Goal: Task Accomplishment & Management: Complete application form

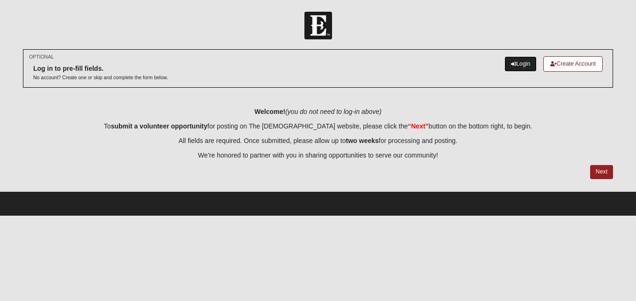
click at [519, 57] on link "Login" at bounding box center [521, 63] width 32 height 15
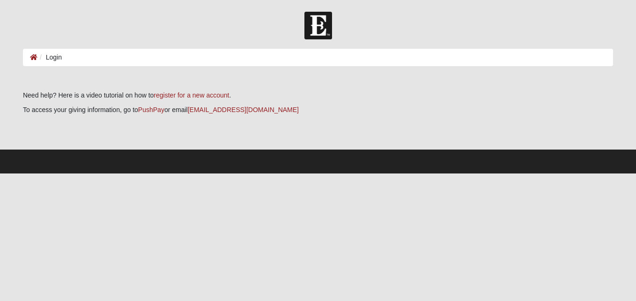
click at [396, 61] on ol "Login" at bounding box center [318, 57] width 590 height 17
click at [52, 57] on li "Login" at bounding box center [49, 57] width 24 height 10
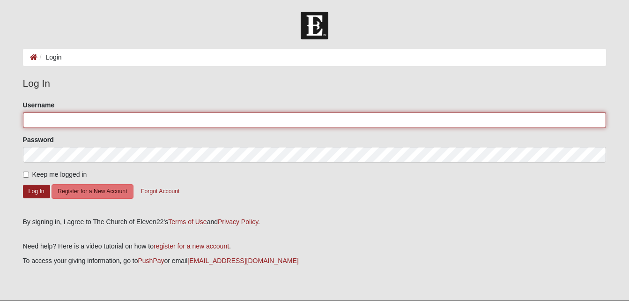
click at [52, 118] on input "Username" at bounding box center [315, 120] width 584 height 16
type input "[PERSON_NAME][EMAIL_ADDRESS][DOMAIN_NAME]"
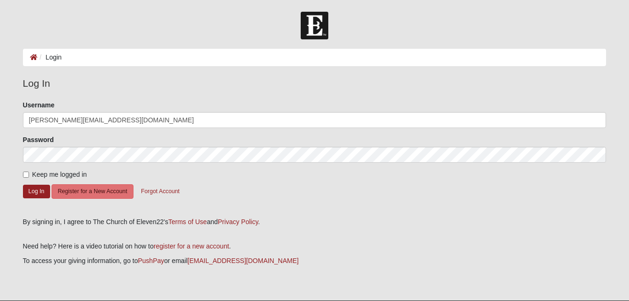
click at [29, 170] on label "Keep me logged in" at bounding box center [55, 175] width 64 height 10
click at [29, 172] on input "Keep me logged in" at bounding box center [26, 175] width 6 height 6
checkbox input "true"
click at [36, 200] on form "Please correct the following: Username amy@claycountyrescuemission.org Password…" at bounding box center [315, 155] width 584 height 110
click at [36, 191] on button "Log In" at bounding box center [36, 192] width 27 height 14
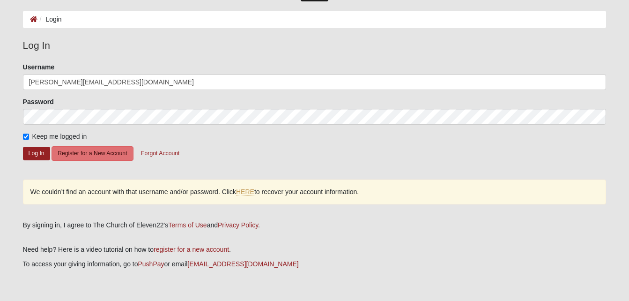
scroll to position [37, 0]
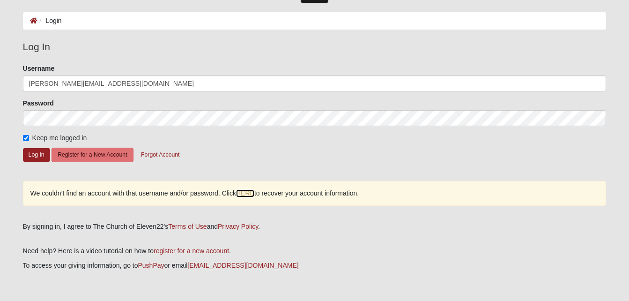
click at [245, 194] on link "HERE" at bounding box center [245, 193] width 18 height 8
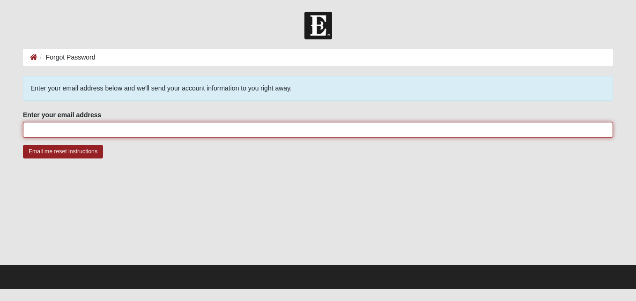
click at [158, 134] on input "Enter your email address" at bounding box center [318, 130] width 590 height 16
drag, startPoint x: 158, startPoint y: 134, endPoint x: 148, endPoint y: 164, distance: 31.6
click at [148, 164] on div "Enter your email address below and we'll send your account information to you r…" at bounding box center [318, 123] width 590 height 94
type input "amy@claycountyrescuemission.org"
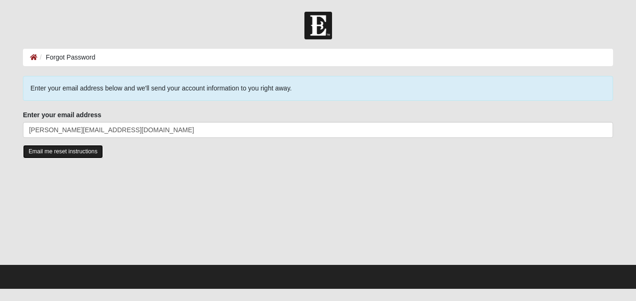
click at [56, 149] on input "Email me reset instructions" at bounding box center [63, 152] width 80 height 14
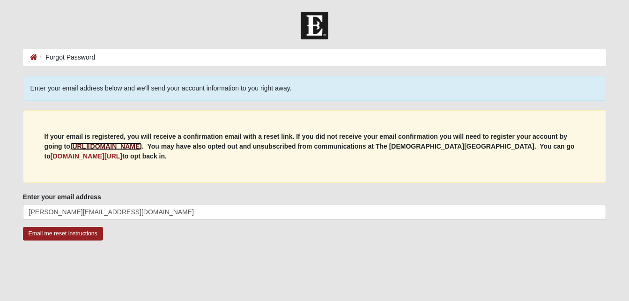
click at [113, 144] on b "https://my.coe22.com/register" at bounding box center [106, 145] width 72 height 7
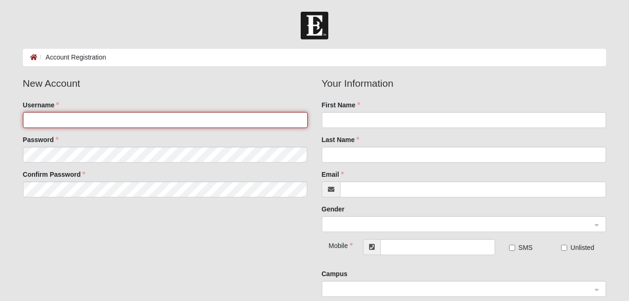
click at [89, 123] on input "Username" at bounding box center [165, 120] width 285 height 16
type input "a"
type input "claycountyrescue2020"
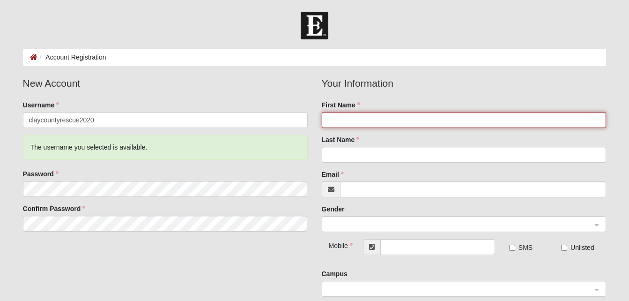
click at [390, 118] on input "First Name" at bounding box center [464, 120] width 285 height 16
type input "[PERSON_NAME]"
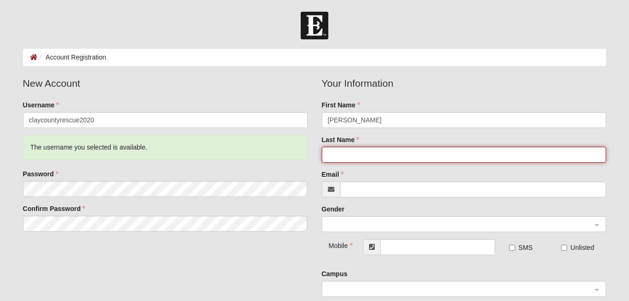
type input "[GEOGRAPHIC_DATA]"
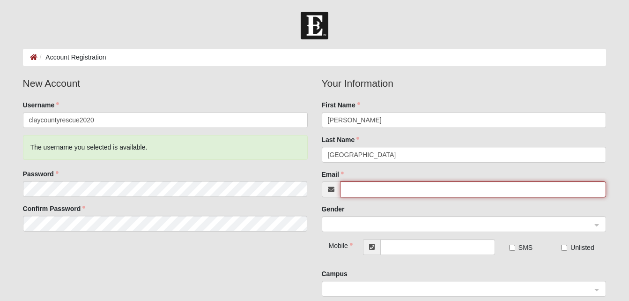
type input "[PERSON_NAME][EMAIL_ADDRESS][DOMAIN_NAME]"
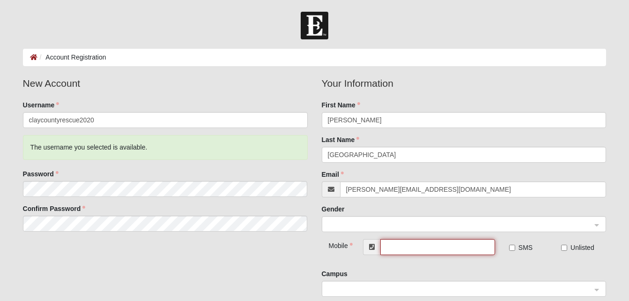
type input "[PHONE_NUMBER]"
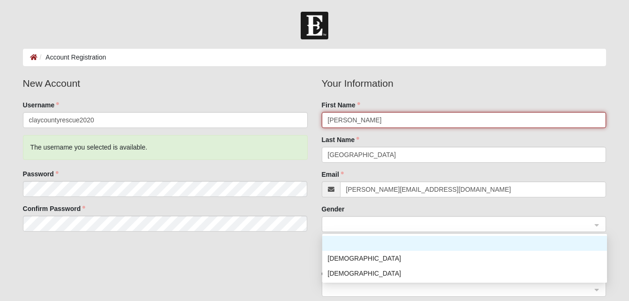
click at [362, 220] on span at bounding box center [460, 224] width 264 height 10
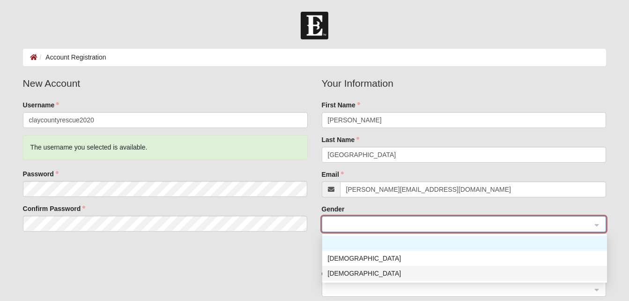
click at [344, 273] on div "Female" at bounding box center [465, 273] width 274 height 10
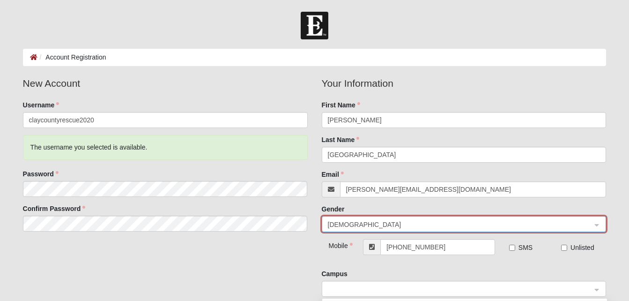
click at [344, 284] on span at bounding box center [460, 289] width 264 height 10
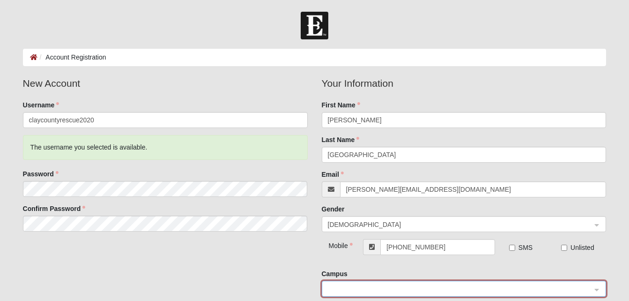
click at [344, 284] on span at bounding box center [460, 289] width 264 height 10
click at [346, 283] on input "search" at bounding box center [461, 288] width 267 height 14
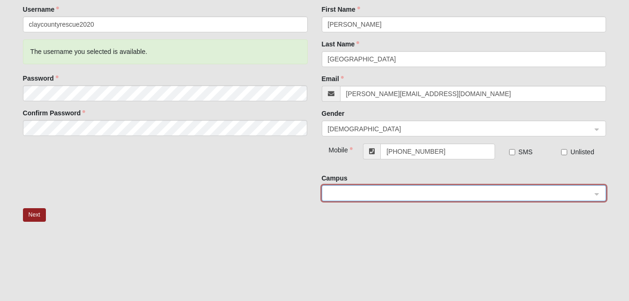
scroll to position [108, 0]
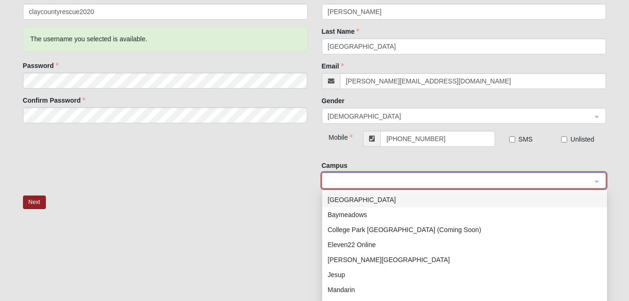
click at [596, 178] on div at bounding box center [464, 181] width 284 height 16
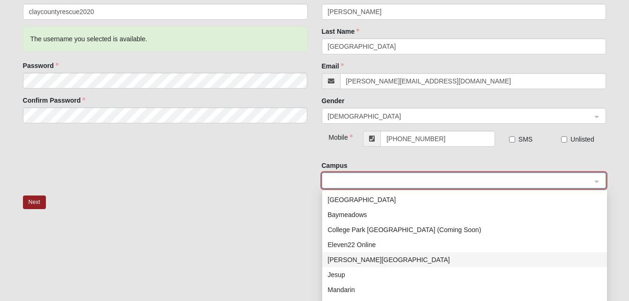
scroll to position [109, 0]
click at [353, 262] on div "Fleming Island" at bounding box center [465, 259] width 274 height 10
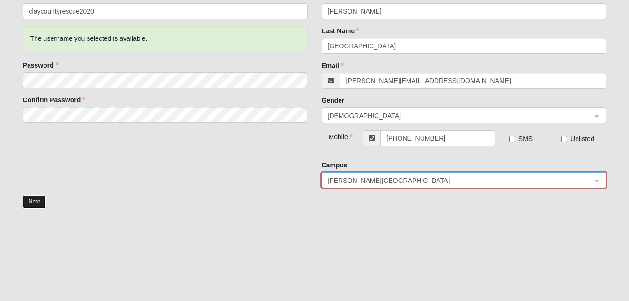
click at [30, 201] on button "Next" at bounding box center [34, 202] width 23 height 14
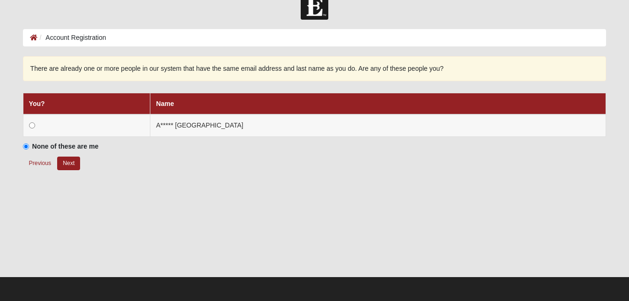
scroll to position [20, 0]
click at [30, 201] on div at bounding box center [315, 229] width 584 height 94
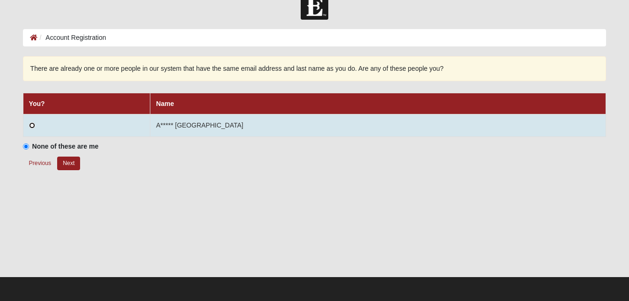
click at [30, 125] on input "radio" at bounding box center [32, 125] width 6 height 6
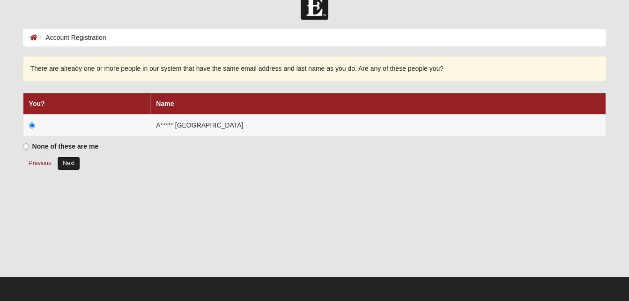
click at [68, 161] on button "Next" at bounding box center [68, 164] width 23 height 14
radio input "true"
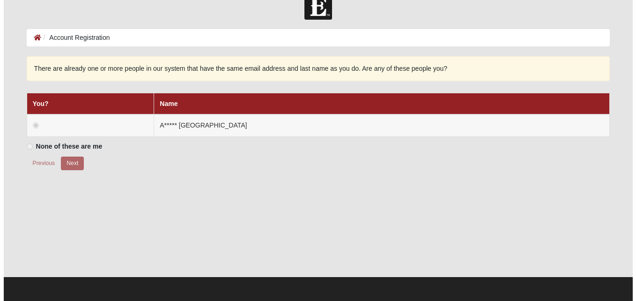
scroll to position [0, 0]
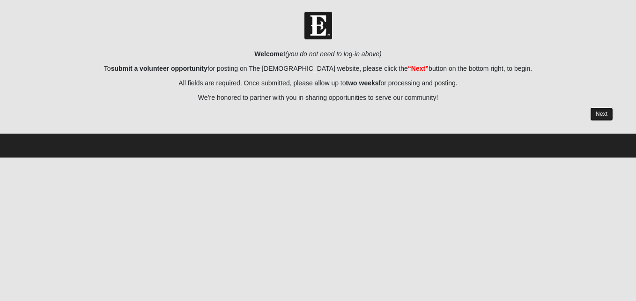
click at [608, 112] on link "Next" at bounding box center [601, 114] width 23 height 14
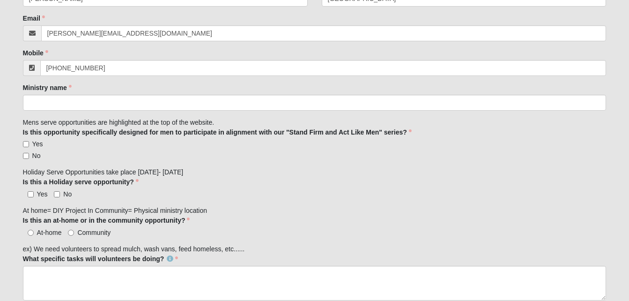
scroll to position [176, 0]
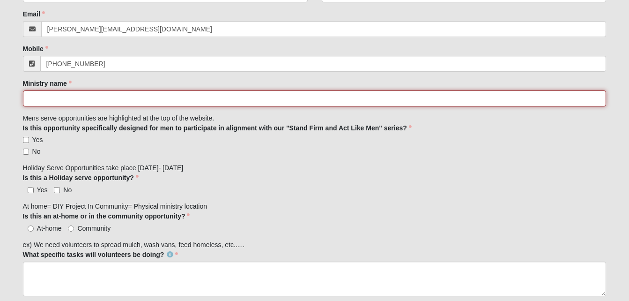
click at [375, 98] on input "Ministry name" at bounding box center [315, 98] width 584 height 16
type input "Clay County Rescue Mission"
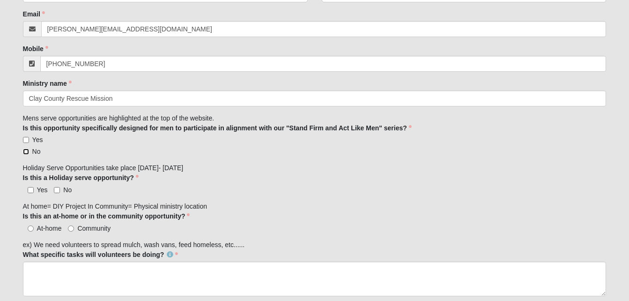
click at [27, 154] on input "No" at bounding box center [26, 152] width 6 height 6
checkbox input "true"
click at [31, 189] on input "Yes" at bounding box center [31, 190] width 6 height 6
checkbox input "true"
click at [73, 226] on input "Community" at bounding box center [71, 228] width 6 height 6
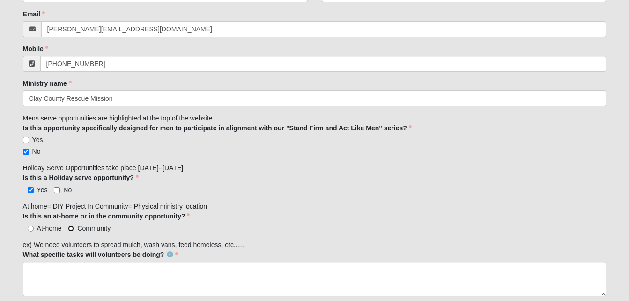
radio input "true"
click at [73, 228] on input "Community" at bounding box center [71, 228] width 6 height 6
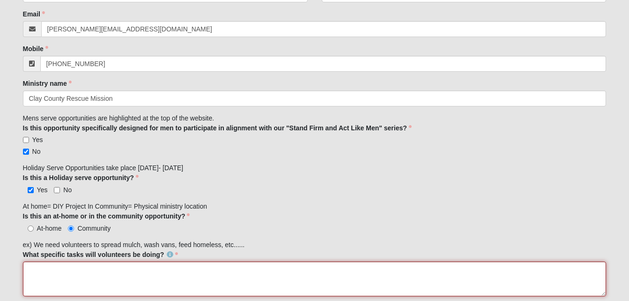
click at [56, 272] on textarea "What specific tasks will volunteers be doing?" at bounding box center [315, 279] width 584 height 35
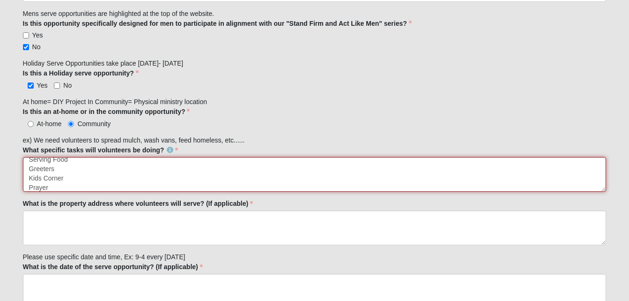
scroll to position [353, 0]
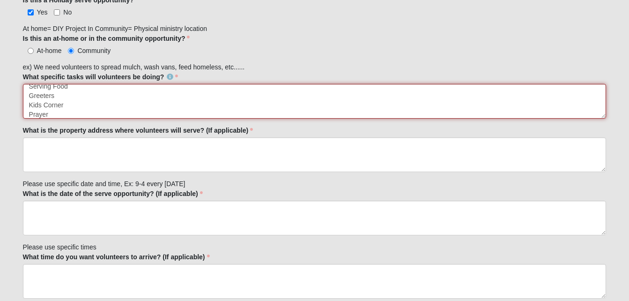
type textarea "Serving Food Greeters Kids Corner Prayer"
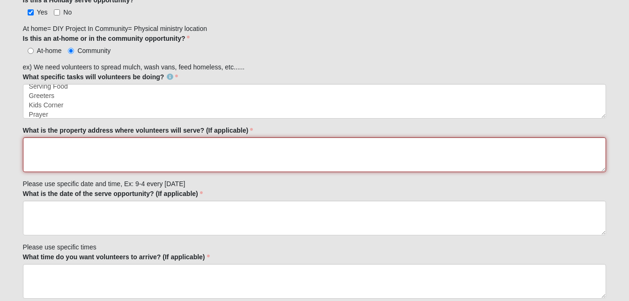
click at [260, 146] on textarea "What is the property address where volunteers will serve? (If applicable)" at bounding box center [315, 154] width 584 height 35
type textarea "[STREET_ADDRESS][PERSON_NAME][US_STATE]"
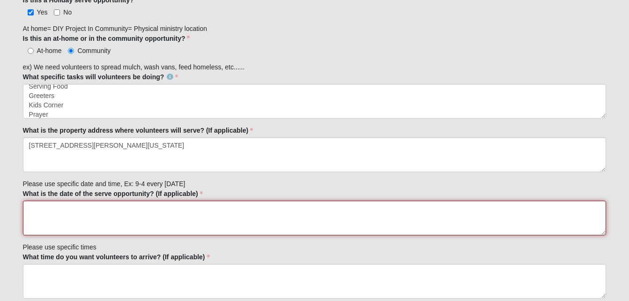
click at [209, 210] on textarea "What is the date of the serve opportunity? (If applicable)" at bounding box center [315, 218] width 584 height 35
click at [209, 210] on textarea "[DATE]" at bounding box center [315, 218] width 584 height 35
click at [209, 210] on textarea "[DATE] [DATE]" at bounding box center [315, 218] width 584 height 35
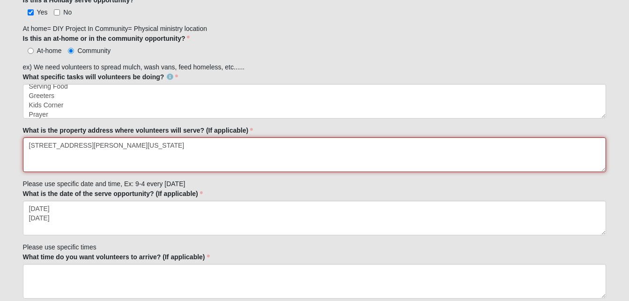
click at [229, 169] on textarea "[STREET_ADDRESS][PERSON_NAME][US_STATE]" at bounding box center [315, 154] width 584 height 35
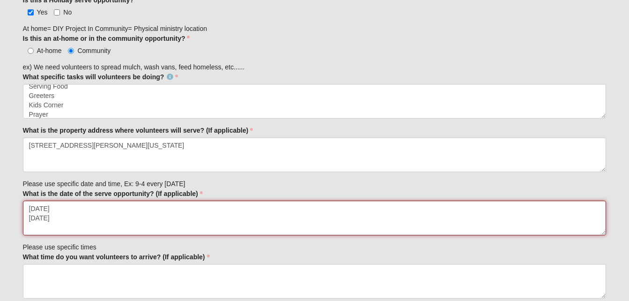
click at [93, 224] on textarea "[DATE] [DATE]" at bounding box center [315, 218] width 584 height 35
type textarea "[DATE]"
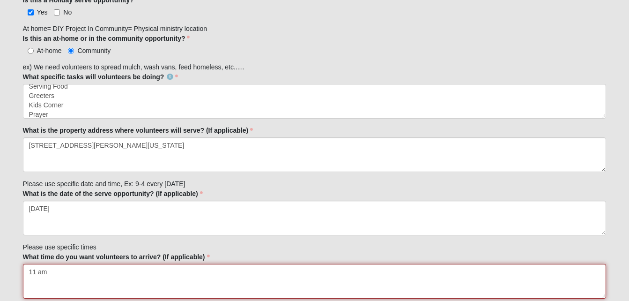
type textarea "11 am"
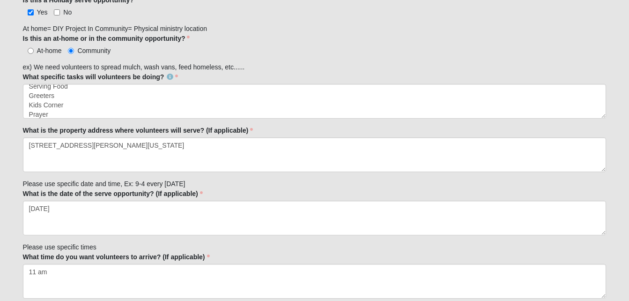
scroll to position [526, 0]
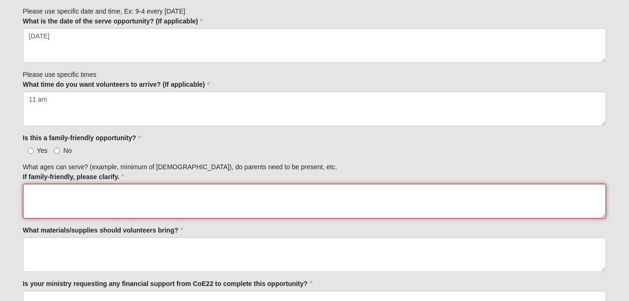
click at [51, 193] on textarea "If family-friendly, please clarify." at bounding box center [315, 201] width 584 height 35
type textarea "Any ages can help ( we welcome all ages)"
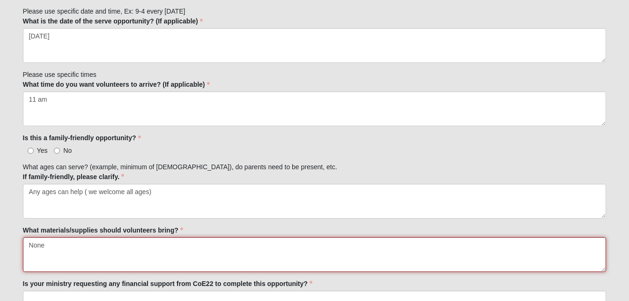
type textarea "None"
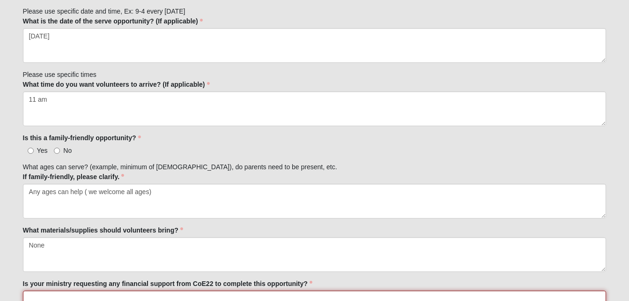
scroll to position [527, 0]
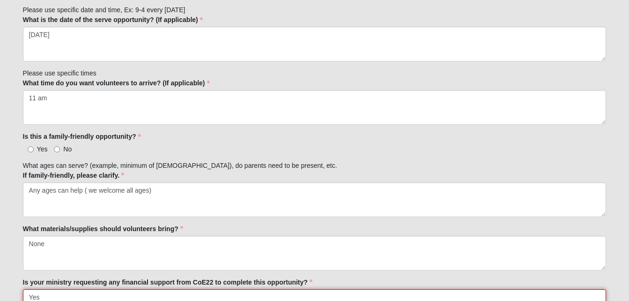
type textarea "Yes"
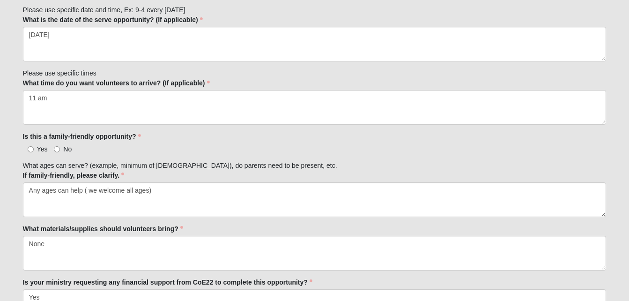
scroll to position [735, 0]
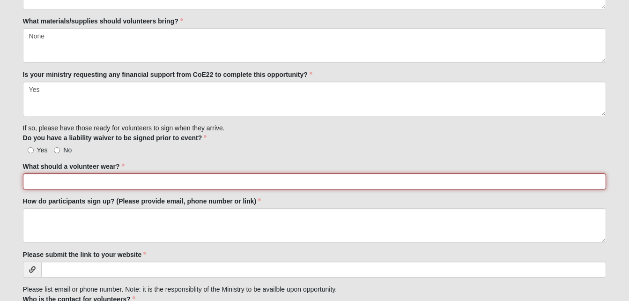
click at [52, 187] on input "What should a volunteer wear?" at bounding box center [315, 181] width 584 height 16
type input "n"
type input "Anything that makes them feel HAPPY:)"
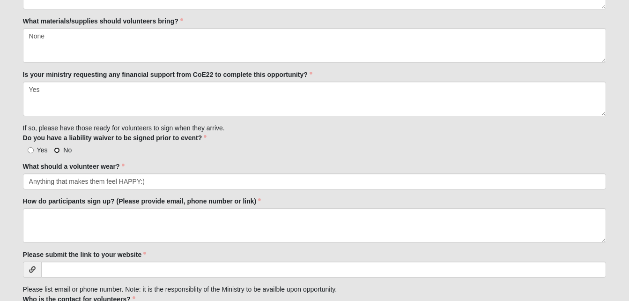
click at [57, 149] on input "No" at bounding box center [57, 150] width 6 height 6
radio input "true"
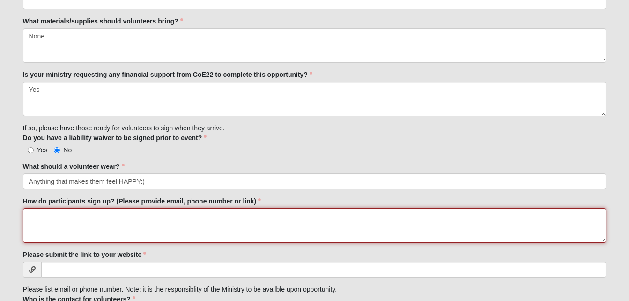
click at [60, 217] on textarea "How do participants sign up? (Please provide email, phone number or link)" at bounding box center [315, 225] width 584 height 35
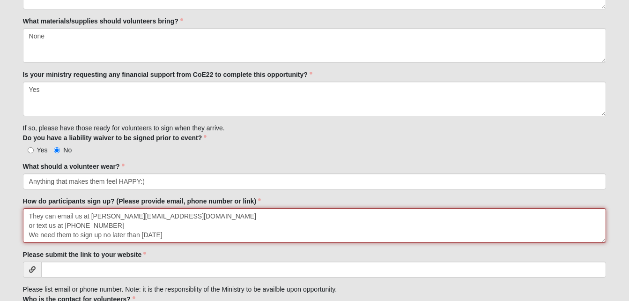
type textarea "They can email us at [PERSON_NAME][EMAIL_ADDRESS][DOMAIN_NAME] or text us at [P…"
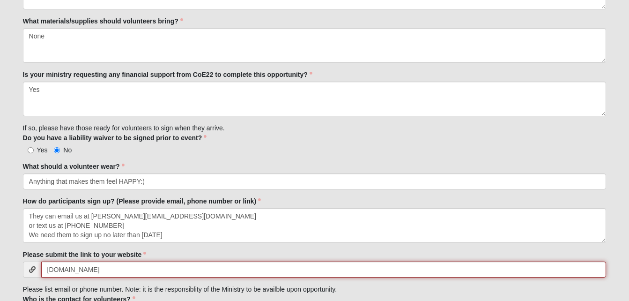
type input "[DOMAIN_NAME]"
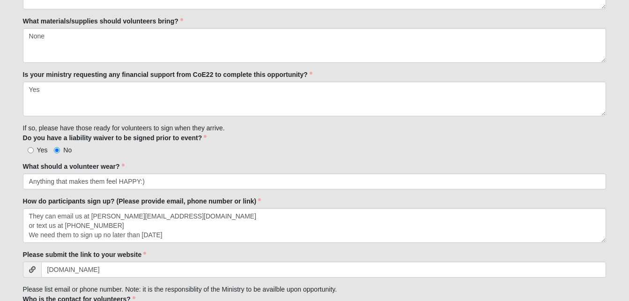
scroll to position [876, 0]
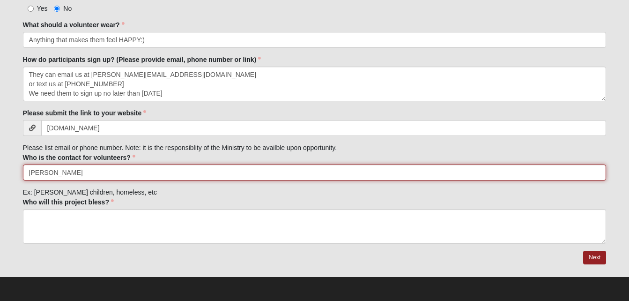
type input "[PERSON_NAME]"
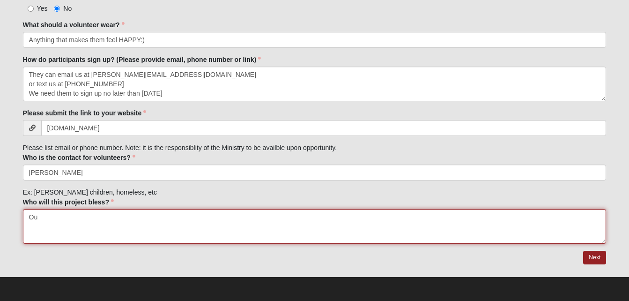
type textarea "O"
type textarea "A"
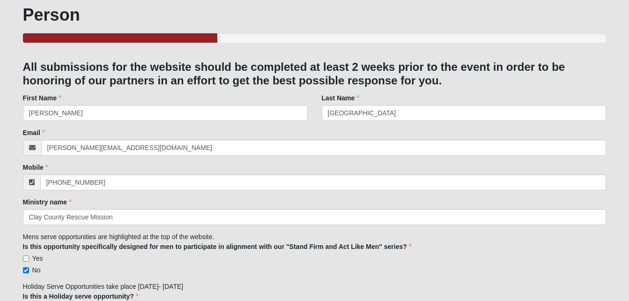
scroll to position [111, 0]
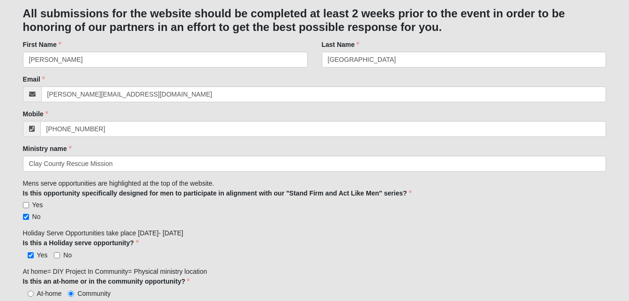
type textarea "Clay County Community- w/a focus on families who are food insecure, homeless, o…"
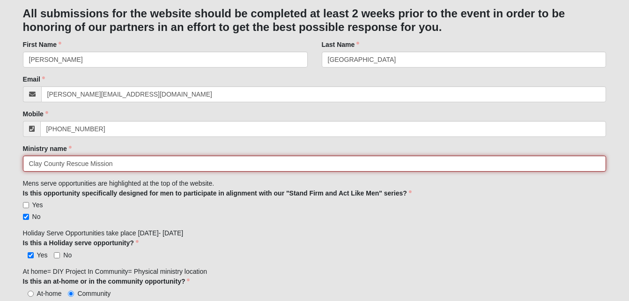
click at [125, 163] on input "Clay County Rescue Mission" at bounding box center [315, 164] width 584 height 16
click at [158, 163] on input "Clay County Rescue Mission: [DATE] Community Dinner" at bounding box center [315, 164] width 584 height 16
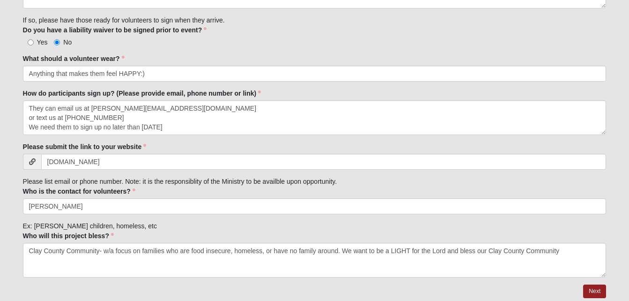
scroll to position [867, 0]
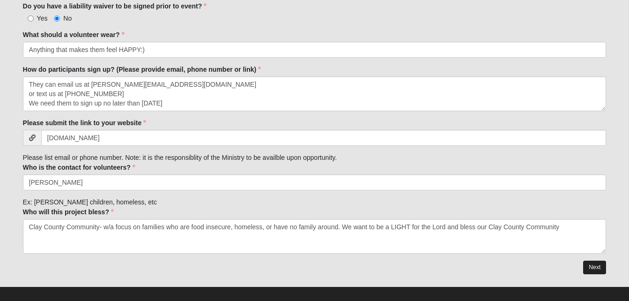
type input "Clay County Rescue Mission: [DATE] Clay County Community Dinner"
click at [588, 265] on link "Next" at bounding box center [594, 268] width 23 height 14
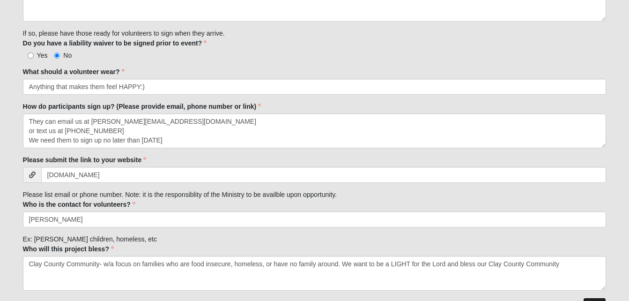
scroll to position [0, 0]
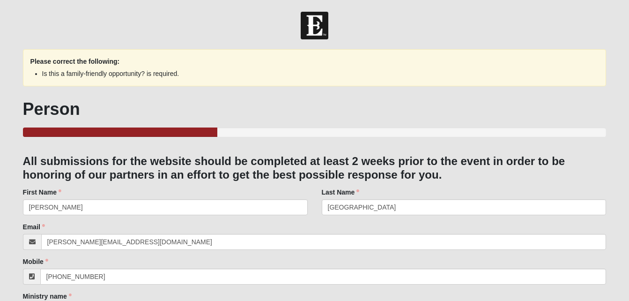
click at [588, 265] on div "Mobile [PHONE_NUMBER] Mobile is required." at bounding box center [315, 271] width 584 height 28
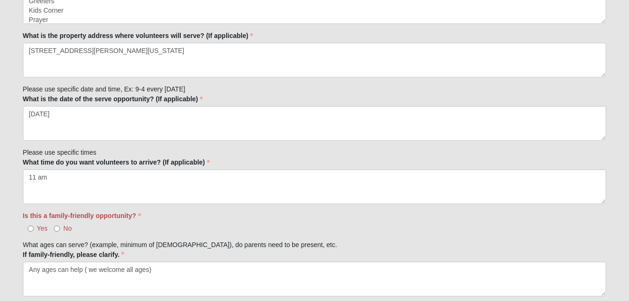
scroll to position [489, 0]
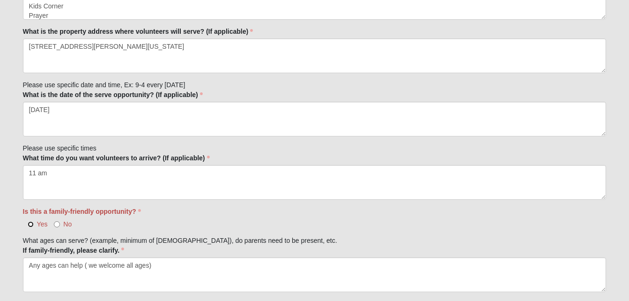
click at [30, 223] on input "Yes" at bounding box center [31, 224] width 6 height 6
radio input "true"
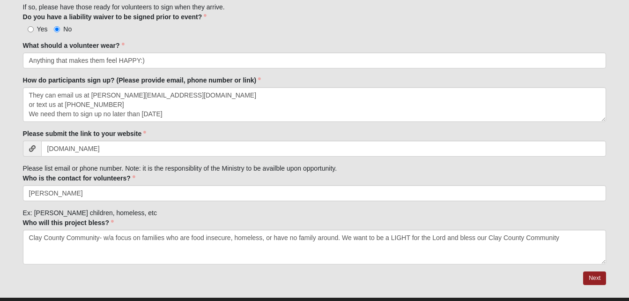
scroll to position [913, 0]
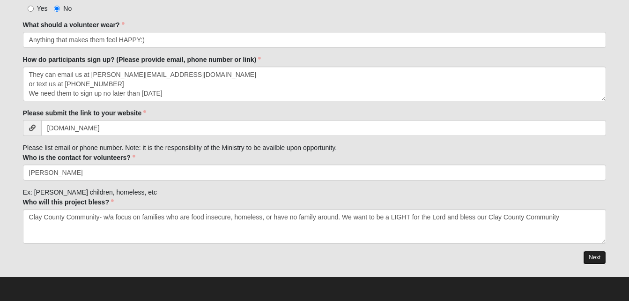
click at [588, 262] on link "Next" at bounding box center [594, 258] width 23 height 14
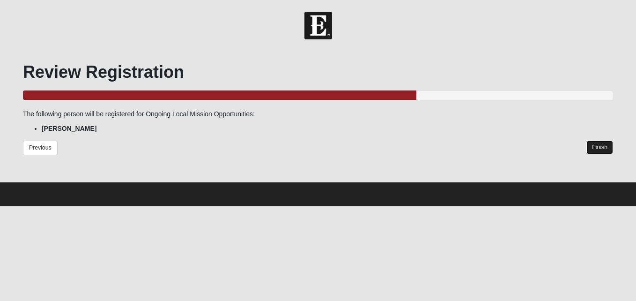
click at [603, 151] on link "Finish" at bounding box center [600, 148] width 27 height 14
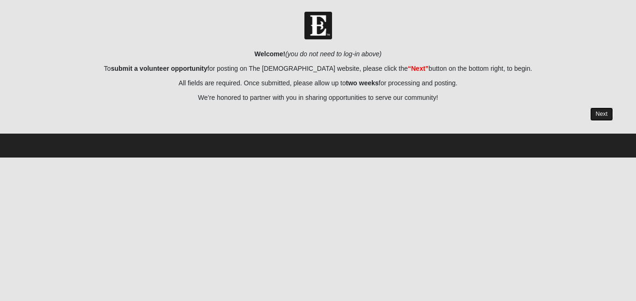
click at [595, 115] on link "Next" at bounding box center [601, 114] width 23 height 14
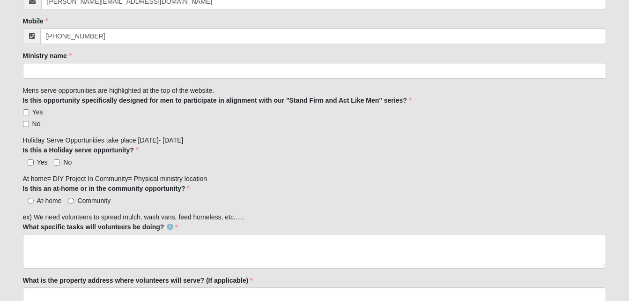
scroll to position [243, 0]
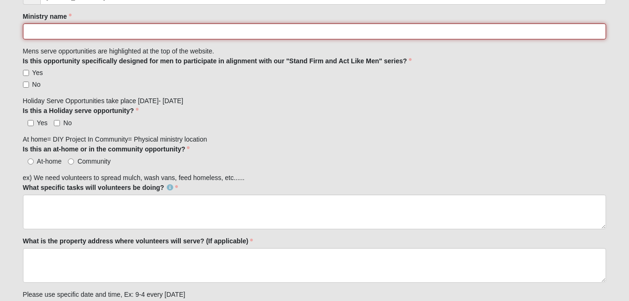
click at [148, 36] on input "Ministry name" at bounding box center [315, 31] width 584 height 16
type input "Clay County Rescue Mission: [DATE] Clay County Community Dinner"
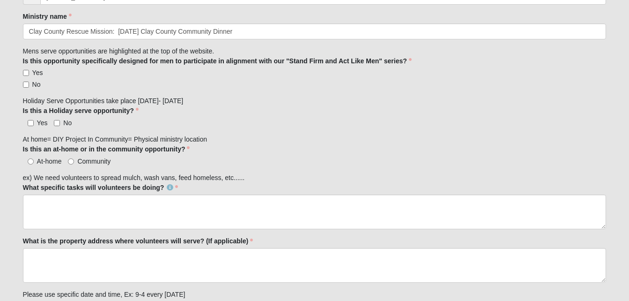
type input "Anything that makes them feel HAPPY:)"
type input "[DOMAIN_NAME]"
type input "[PERSON_NAME]"
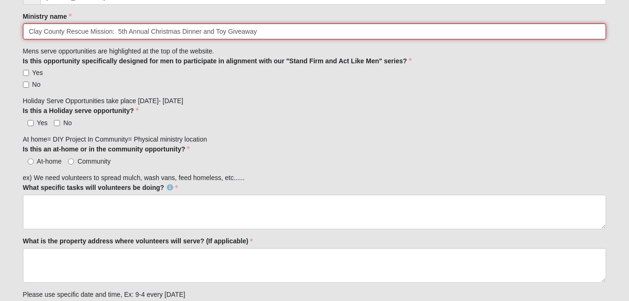
type input "Clay County Rescue Mission: 5th Annual Christmas Dinner and Toy Giveaway"
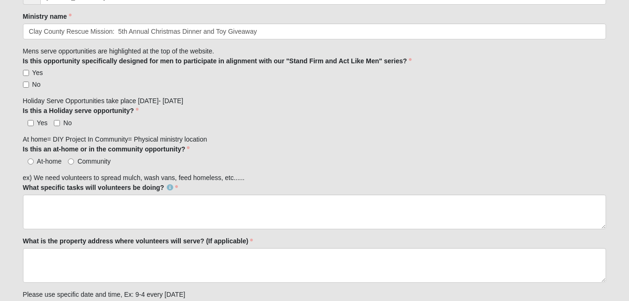
click at [30, 85] on label "No" at bounding box center [32, 84] width 18 height 9
click at [29, 85] on input "No" at bounding box center [26, 85] width 6 height 6
checkbox input "true"
click at [30, 121] on input "Yes" at bounding box center [31, 123] width 6 height 6
checkbox input "true"
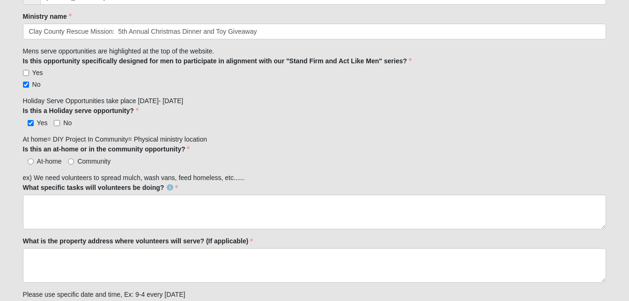
click at [65, 160] on div "At-home Community" at bounding box center [315, 161] width 584 height 10
click at [69, 161] on input "Community" at bounding box center [71, 161] width 6 height 6
radio input "true"
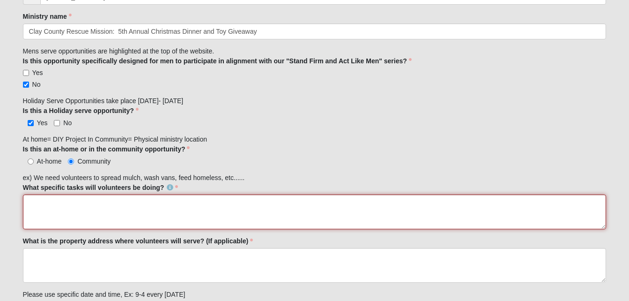
click at [58, 198] on textarea "What specific tasks will volunteers be doing?" at bounding box center [315, 211] width 584 height 35
click at [35, 209] on textarea "Serving Food Greeters Kids Corner Prayer Room" at bounding box center [315, 211] width 584 height 35
click at [43, 206] on textarea "Serving Food Greeters Kids Corner Prayer Room" at bounding box center [315, 211] width 584 height 35
click at [43, 206] on textarea "Serving Food Greeters KidCorner Prayer Room" at bounding box center [315, 211] width 584 height 35
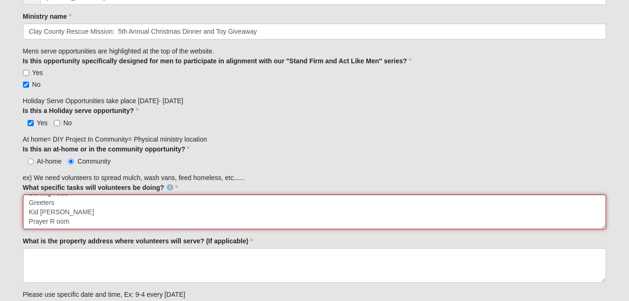
click at [54, 213] on textarea "Serving Food Greeters Kid orner Prayer R oom" at bounding box center [315, 211] width 584 height 35
click at [55, 217] on textarea "Serving Food Greeters Kid Corner Prayer R oom" at bounding box center [315, 211] width 584 height 35
click at [63, 210] on textarea "Serving Food Greeters Kid Corner Prayer" at bounding box center [315, 211] width 584 height 35
click at [44, 222] on textarea "Serving Food Greeters Kid Corner ( helping assist w/crafts) Prayer" at bounding box center [315, 211] width 584 height 35
type textarea "Serving Food Greeters Kid Corner ( helping assist w/crafts) Prayer"
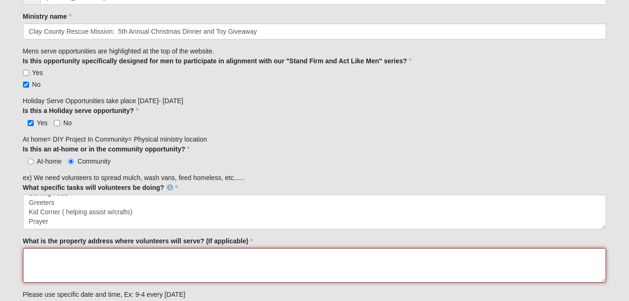
click at [35, 259] on textarea "What is the property address where volunteers will serve? (If applicable)" at bounding box center [315, 265] width 584 height 35
type textarea "526 Kingsley Avenue Orange Park, Florida 32073"
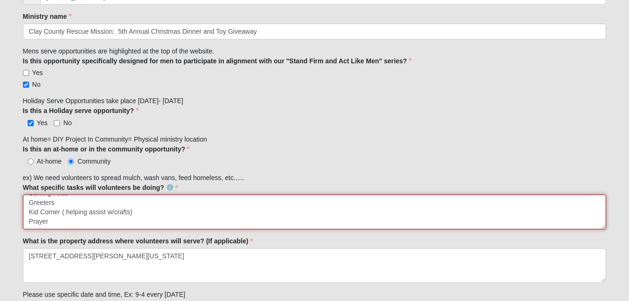
click at [52, 216] on textarea "Serving Food Greeters Kid Corner ( helping assist w/crafts) Prayer" at bounding box center [315, 211] width 584 height 35
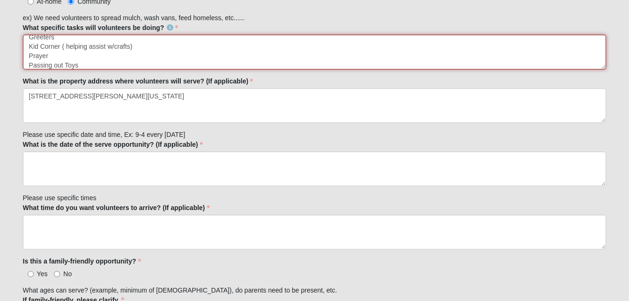
scroll to position [417, 0]
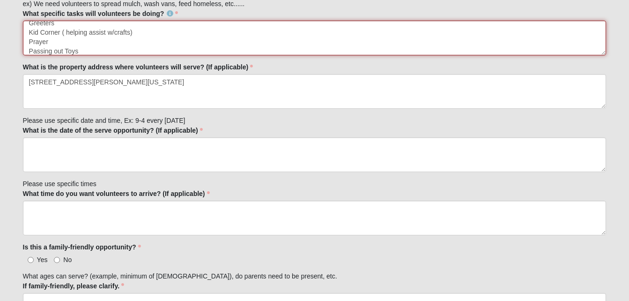
type textarea "Serving Food Greeters Kid Corner ( helping assist w/crafts) Prayer Passing out …"
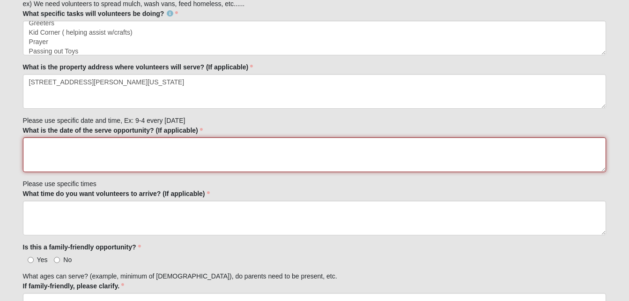
click at [209, 155] on textarea "What is the date of the serve opportunity? (If applicable)" at bounding box center [315, 154] width 584 height 35
type textarea "December 13"
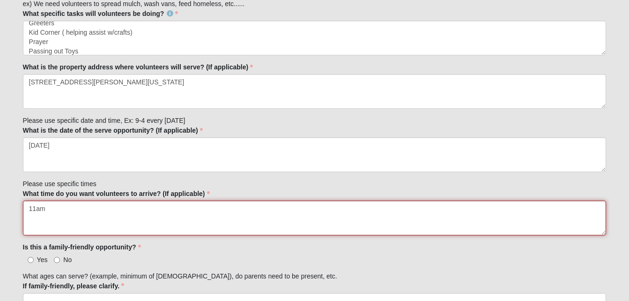
type textarea "11am"
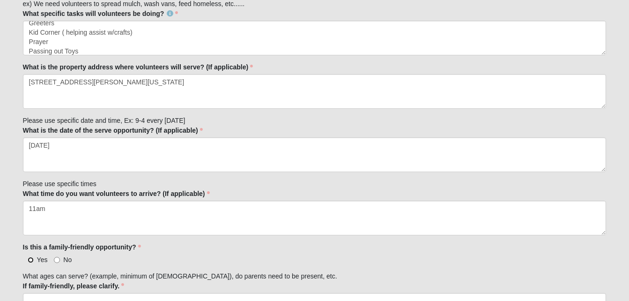
click at [32, 257] on input "Yes" at bounding box center [31, 260] width 6 height 6
radio input "true"
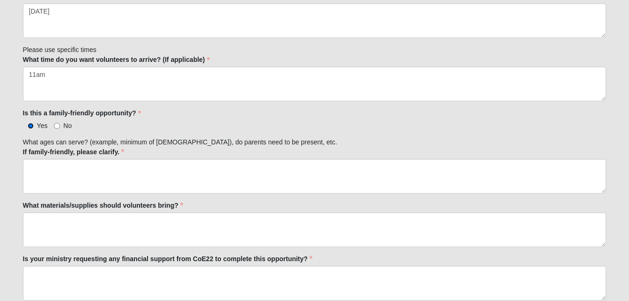
scroll to position [553, 0]
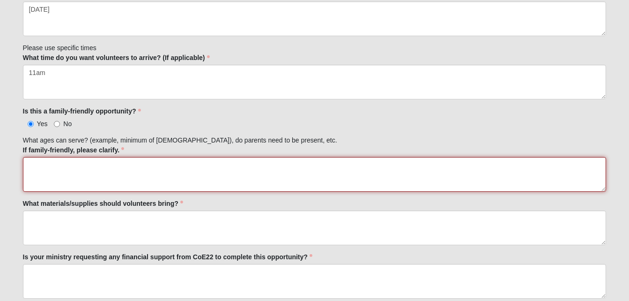
click at [239, 162] on textarea "If family-friendly, please clarify." at bounding box center [315, 174] width 584 height 35
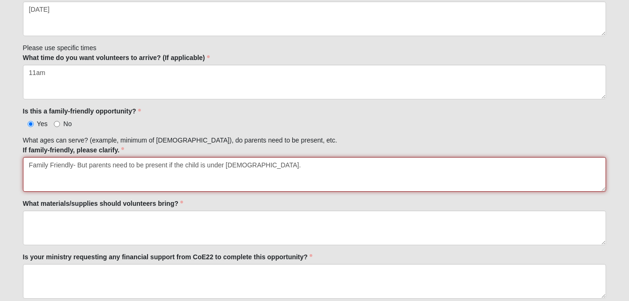
type textarea "Family Friendly- But parents need to be present if the child is under 15 years …"
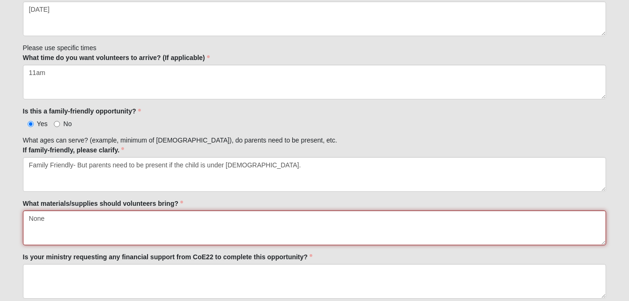
type textarea "None"
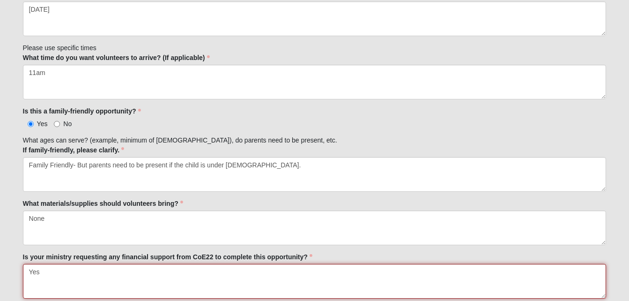
type textarea "Yes"
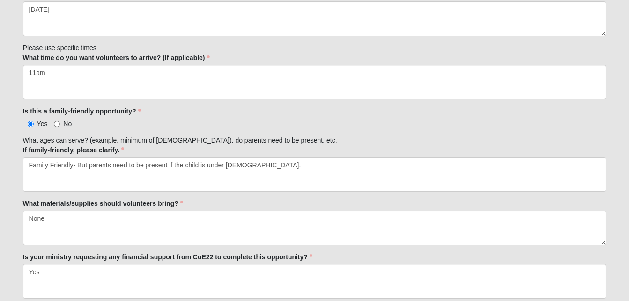
scroll to position [735, 0]
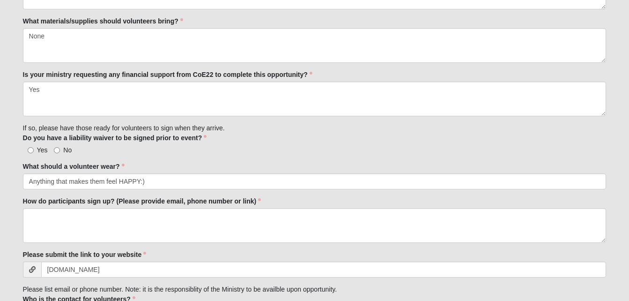
click at [61, 148] on label "No" at bounding box center [63, 149] width 18 height 9
click at [60, 148] on input "No" at bounding box center [57, 150] width 6 height 6
radio input "true"
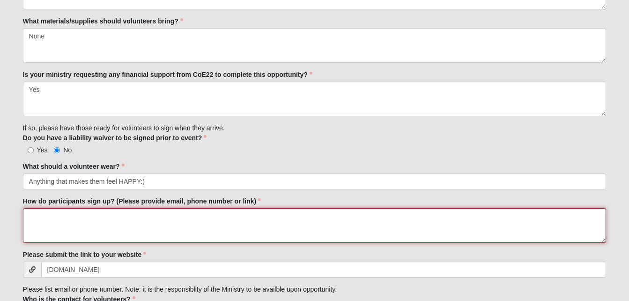
click at [53, 217] on textarea "How do participants sign up? (Please provide email, phone number or link)" at bounding box center [315, 225] width 584 height 35
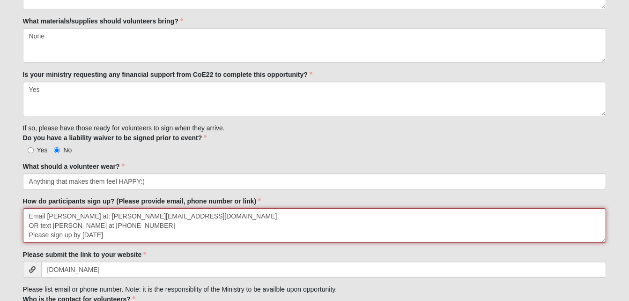
scroll to position [876, 0]
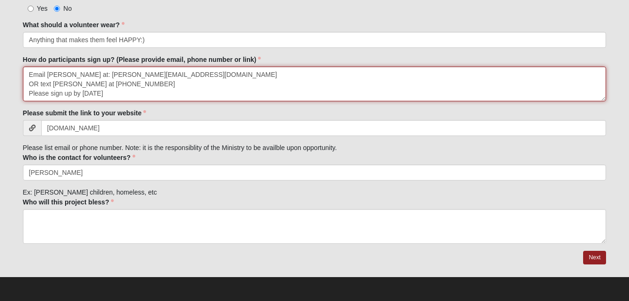
type textarea "Email Amy at: amy@claycountyrescuemission.org OR text Amy at 904-501-4555 Pleas…"
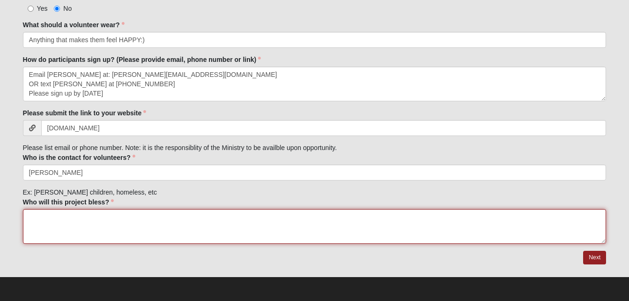
click at [127, 216] on textarea "Who will this project bless?" at bounding box center [315, 226] width 584 height 35
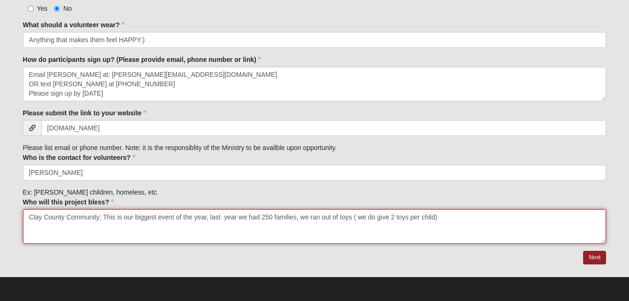
click at [351, 215] on textarea "Clay County Community; This is our biggest event of the year, last year we had …" at bounding box center [315, 226] width 584 height 35
click at [543, 223] on textarea "Clay County Community; This is our biggest event of the year, last year we had …" at bounding box center [315, 226] width 584 height 35
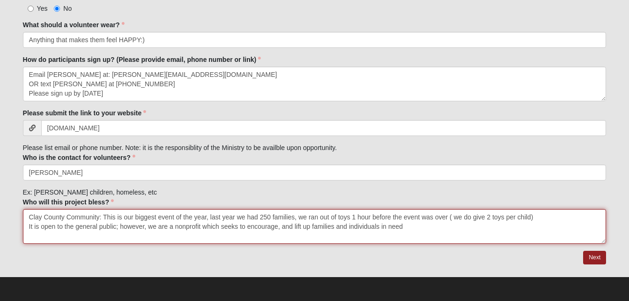
click at [411, 228] on textarea "Clay County Community: This is our biggest event of the year, last year we had …" at bounding box center [315, 226] width 584 height 35
type textarea "Clay County Community: This is our biggest event of the year, last year we had …"
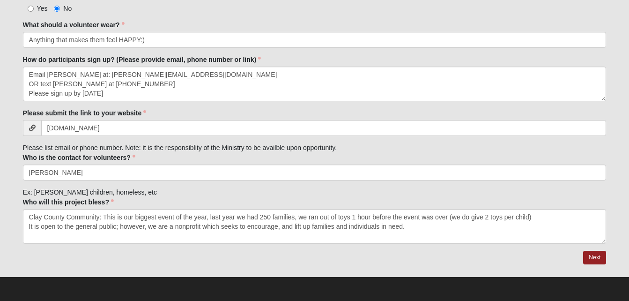
click at [597, 256] on link "Next" at bounding box center [594, 258] width 23 height 14
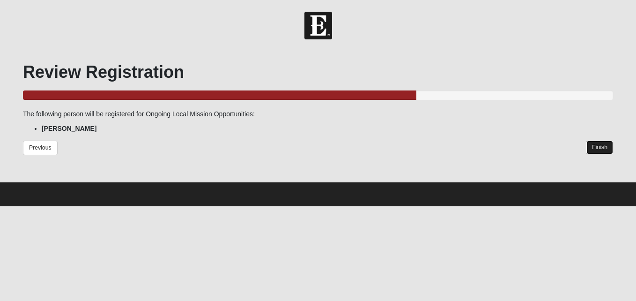
click at [598, 145] on link "Finish" at bounding box center [600, 148] width 27 height 14
